Goal: Task Accomplishment & Management: Complete application form

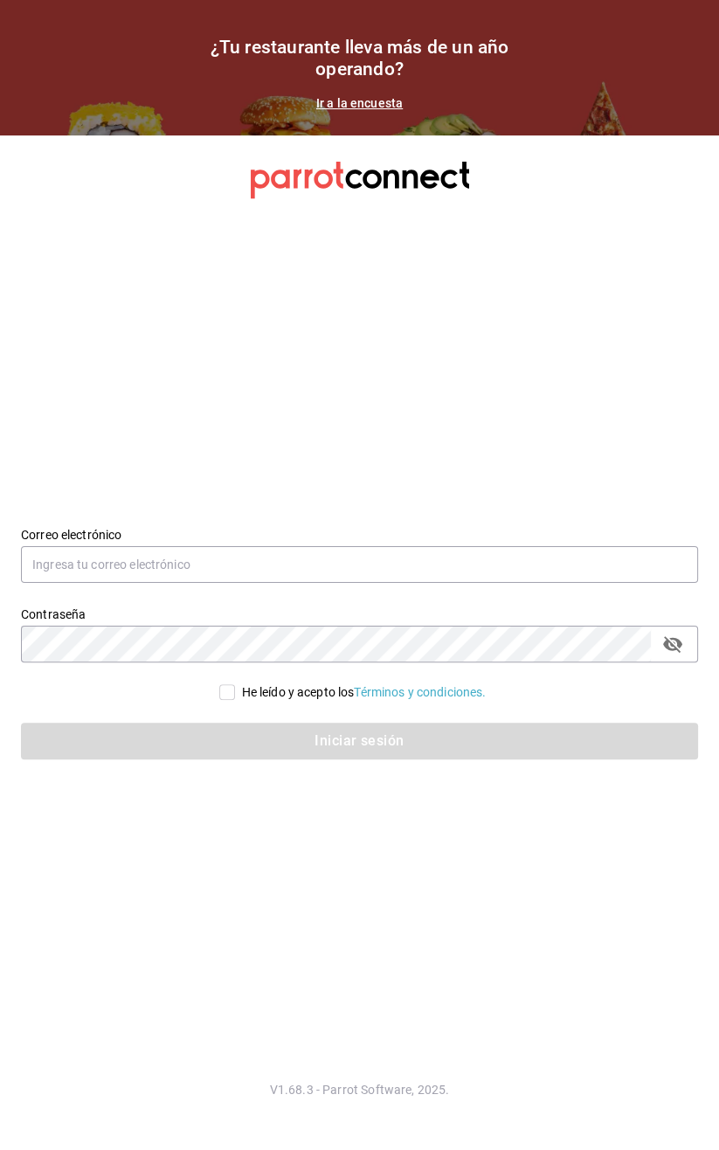
click at [65, 51] on section "¿Tu restaurante lleva más de un año operando? Ir a la encuesta" at bounding box center [359, 67] width 719 height 135
click at [48, 69] on section "¿Tu restaurante lleva más de un año operando? Ir a la encuesta" at bounding box center [359, 67] width 719 height 135
click at [36, 82] on section "¿Tu restaurante lleva más de un año operando? Ir a la encuesta" at bounding box center [359, 67] width 719 height 135
click at [49, 86] on section "¿Tu restaurante lleva más de un año operando? Ir a la encuesta" at bounding box center [359, 67] width 719 height 135
click at [40, 49] on section "¿Tu restaurante lleva más de un año operando? Ir a la encuesta" at bounding box center [359, 67] width 719 height 135
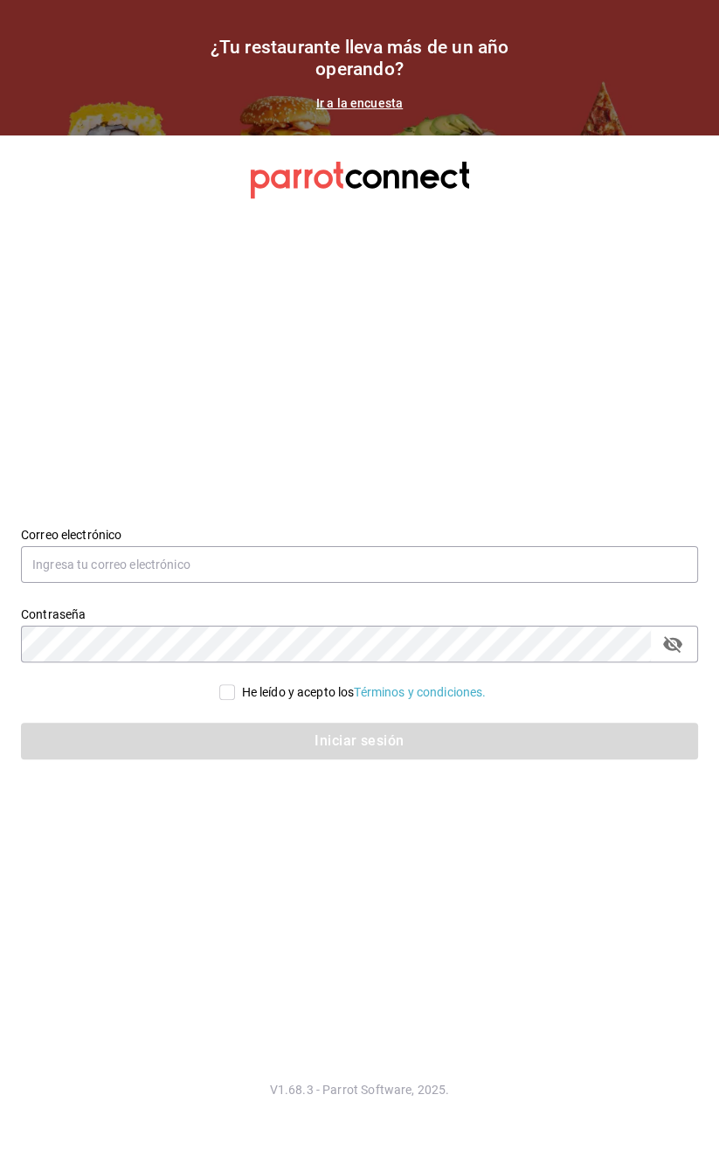
click at [50, 128] on section "¿Tu restaurante lleva más de un año operando? Ir a la encuesta" at bounding box center [359, 67] width 719 height 135
click at [44, 133] on section "¿Tu restaurante lleva más de un año operando? Ir a la encuesta" at bounding box center [359, 67] width 719 height 135
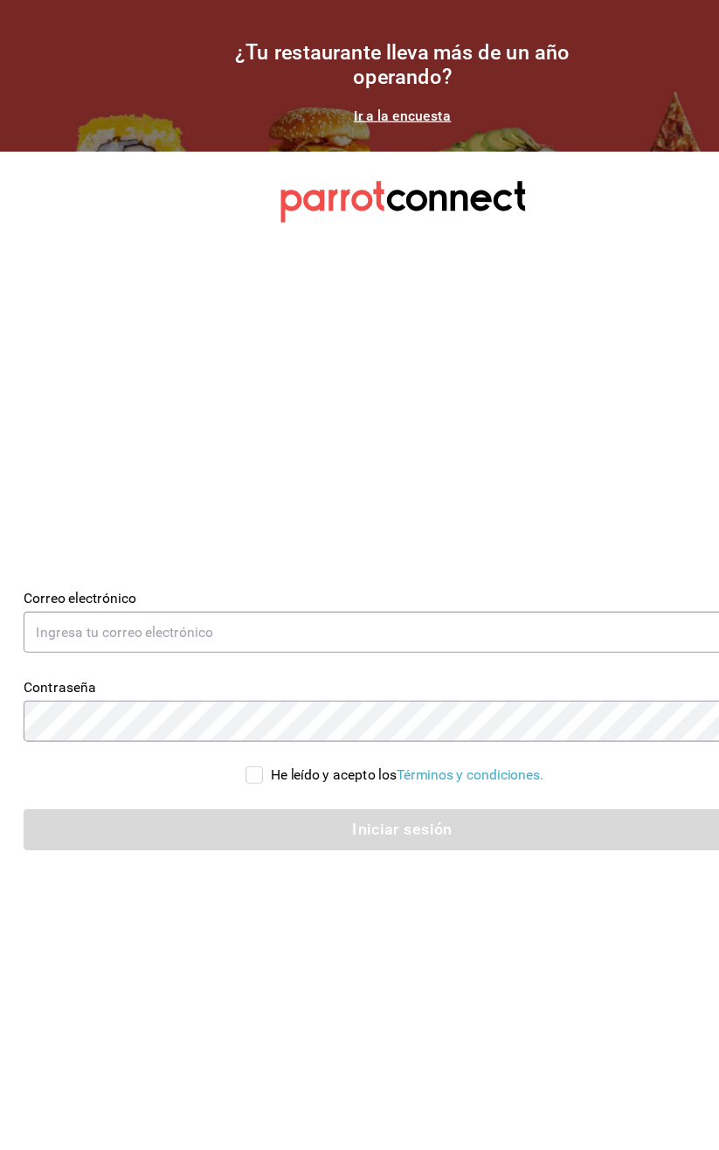
click at [73, 1011] on section "Datos incorrectos. Verifica que tu Correo o Contraseña estén bien escritos. Cor…" at bounding box center [359, 642] width 719 height 1015
click at [49, 1010] on section "Datos incorrectos. Verifica que tu Correo o Contraseña estén bien escritos. Cor…" at bounding box center [359, 642] width 719 height 1015
click at [33, 1008] on section "Datos incorrectos. Verifica que tu Correo o Contraseña estén bien escritos. Cor…" at bounding box center [359, 642] width 719 height 1015
click at [44, 1002] on section "Datos incorrectos. Verifica que tu Correo o Contraseña estén bien escritos. Cor…" at bounding box center [359, 642] width 719 height 1015
click at [43, 978] on section "Datos incorrectos. Verifica que tu Correo o Contraseña estén bien escritos. Cor…" at bounding box center [359, 642] width 719 height 1015
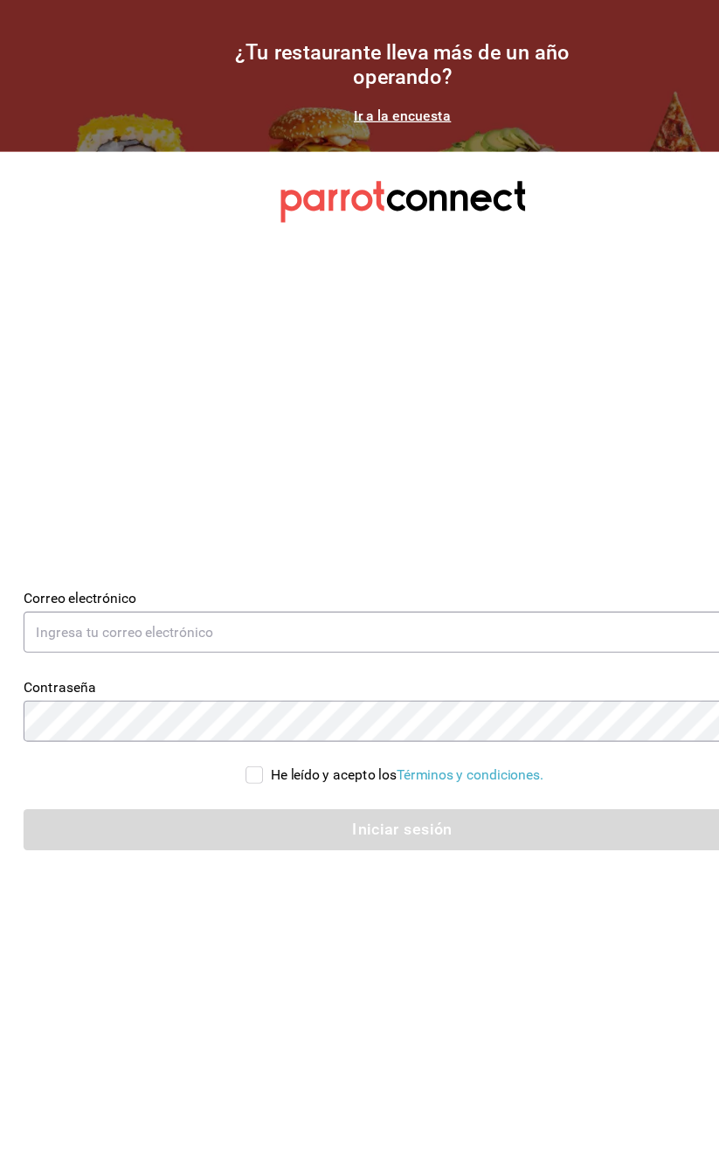
click at [101, 77] on section "¿Tu restaurante lleva más de un año operando? Ir a la encuesta" at bounding box center [359, 67] width 719 height 135
click at [73, 73] on section "¿Tu restaurante lleva más de un año operando? Ir a la encuesta" at bounding box center [359, 67] width 719 height 135
click at [85, 68] on section "¿Tu restaurante lleva más de un año operando? Ir a la encuesta" at bounding box center [359, 67] width 719 height 135
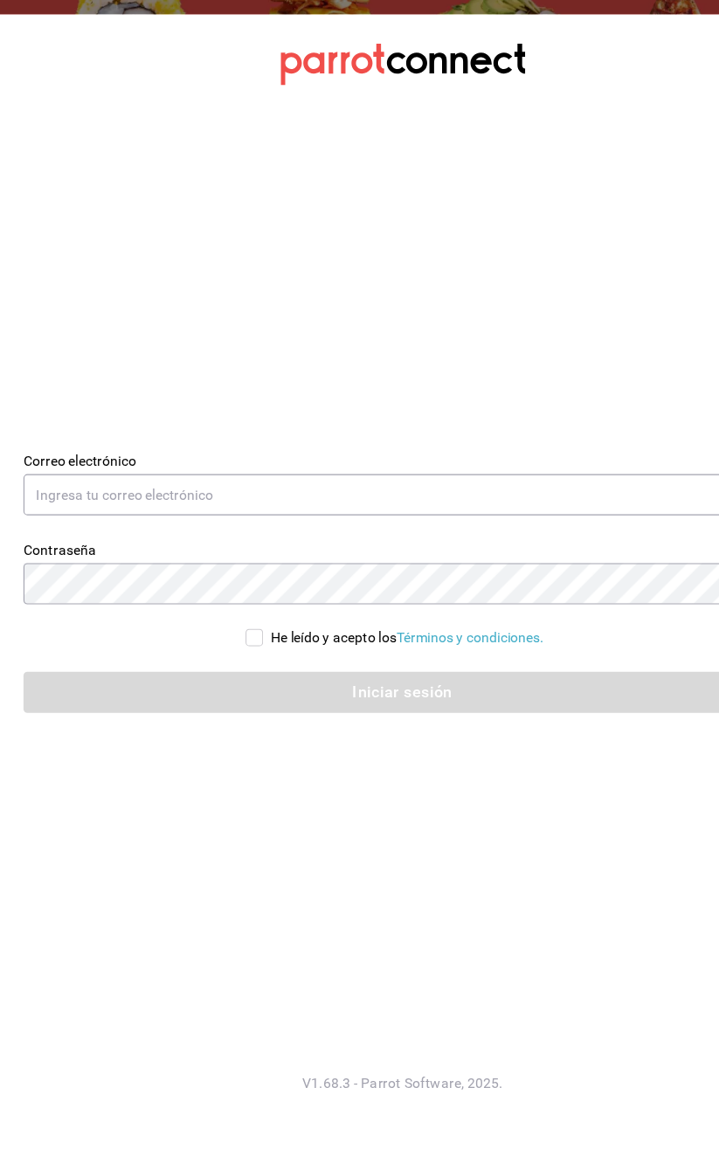
click at [226, 687] on input "He leído y acepto los Términos y condiciones." at bounding box center [227, 692] width 16 height 16
checkbox input "true"
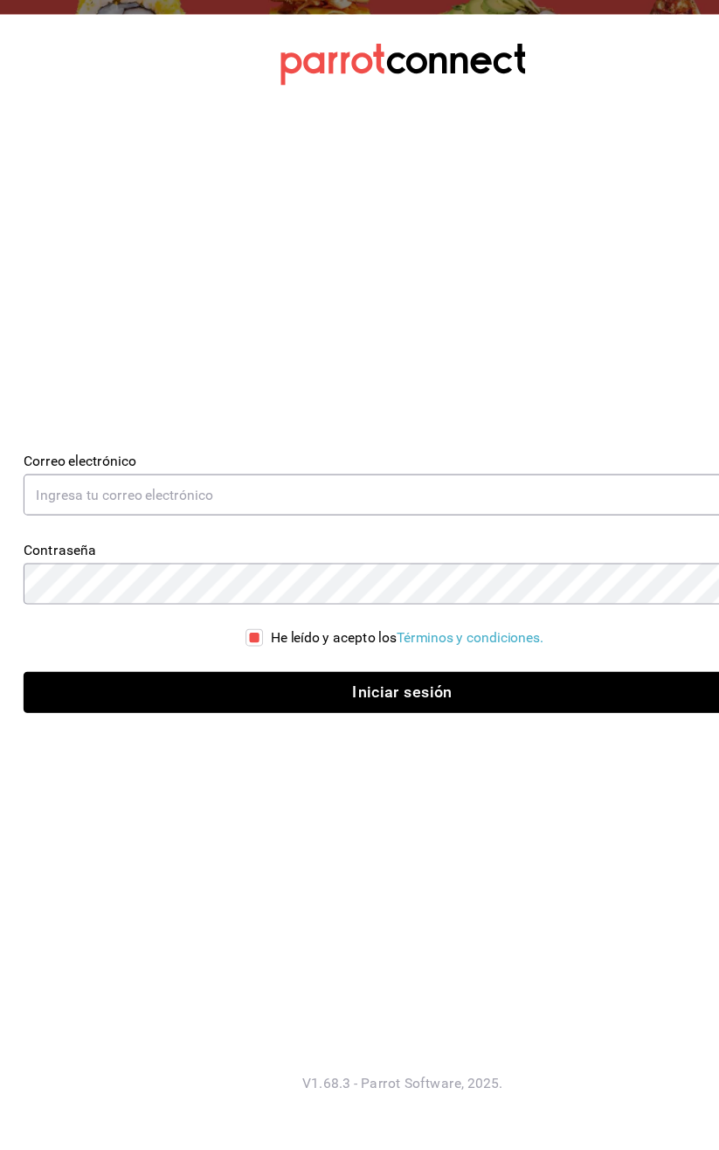
click at [260, 753] on button "Iniciar sesión" at bounding box center [359, 741] width 677 height 37
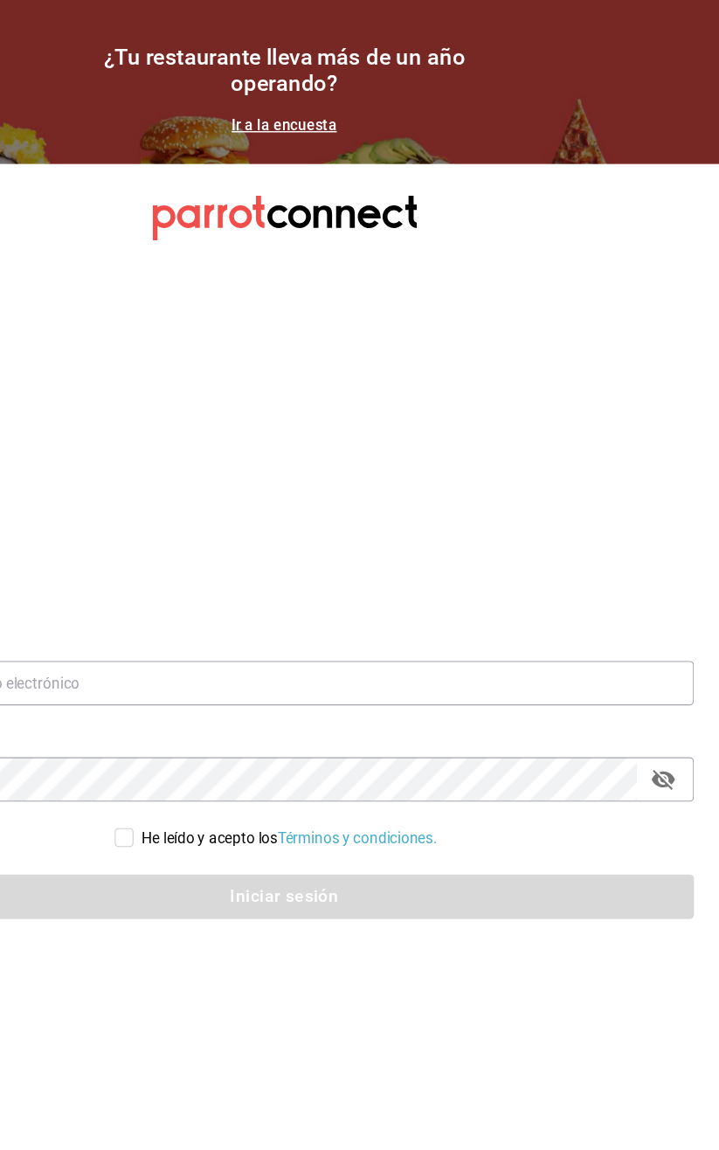
click at [180, 427] on section "Datos incorrectos. Verifica que tu Correo o Contraseña estén bien escritos. Cor…" at bounding box center [359, 642] width 719 height 1015
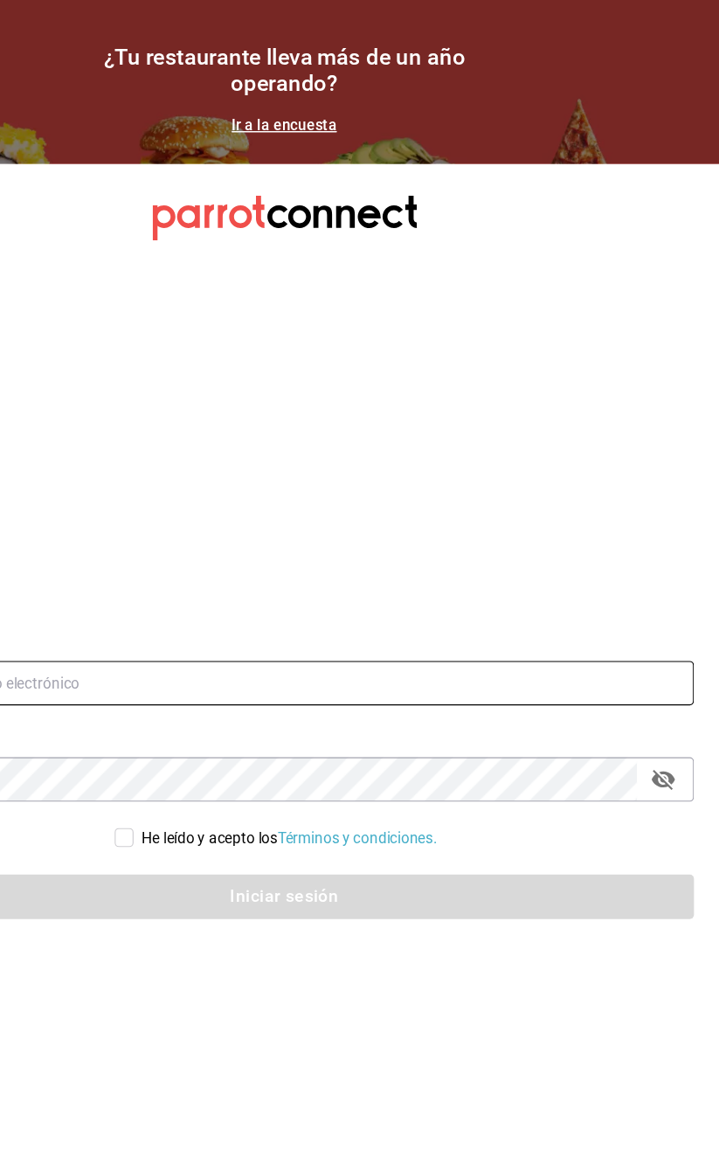
click at [163, 571] on input "text" at bounding box center [359, 564] width 677 height 37
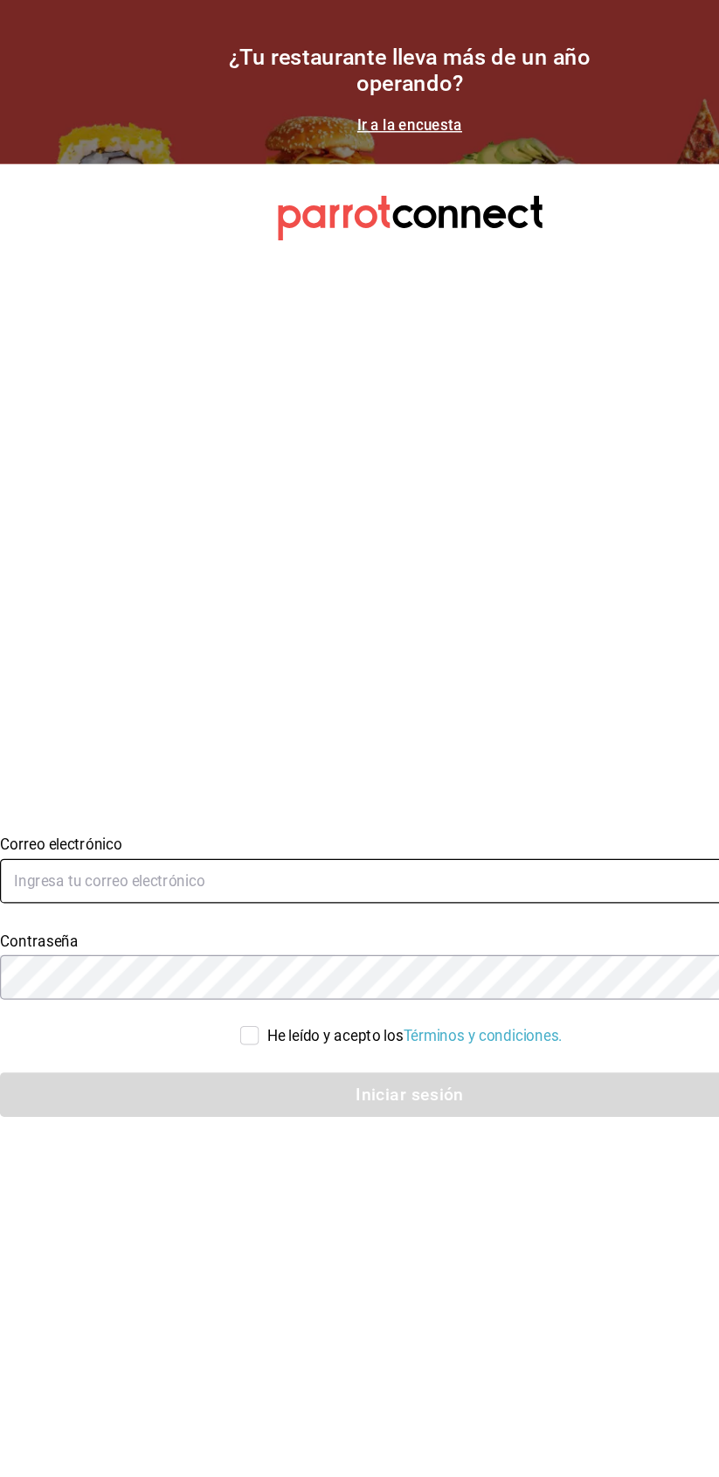
type input "B"
